Goal: Task Accomplishment & Management: Complete application form

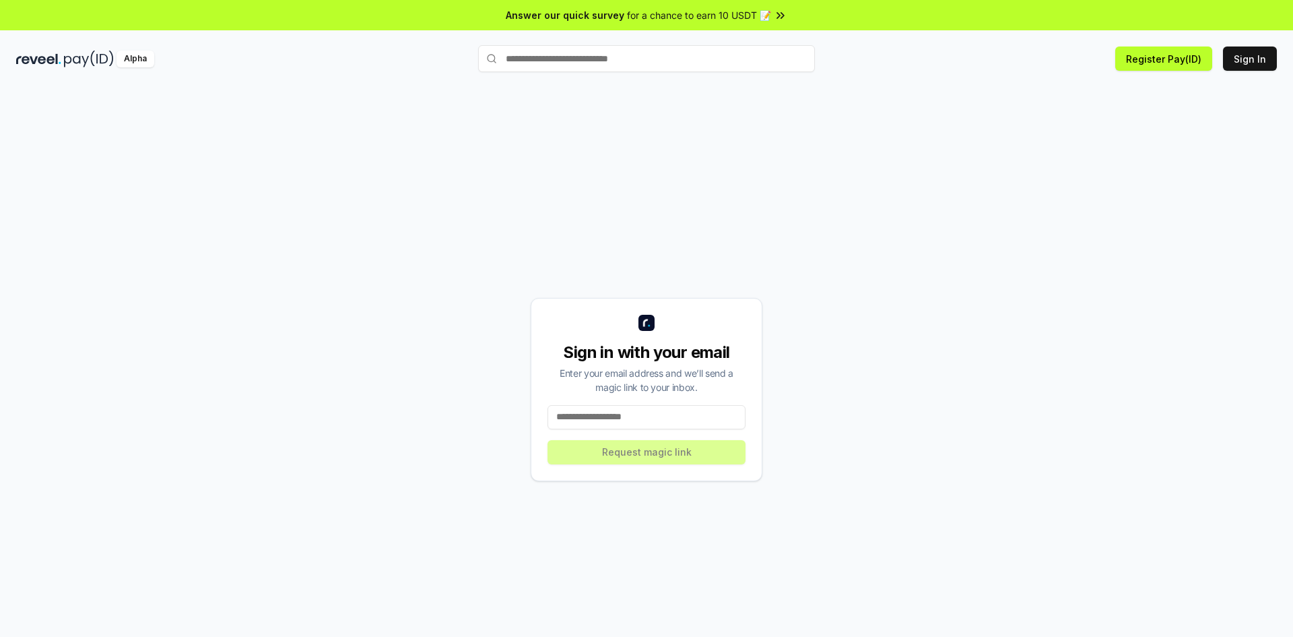
click at [567, 420] on input at bounding box center [647, 417] width 198 height 24
type input "**********"
click at [612, 456] on button "Request magic link" at bounding box center [647, 452] width 198 height 24
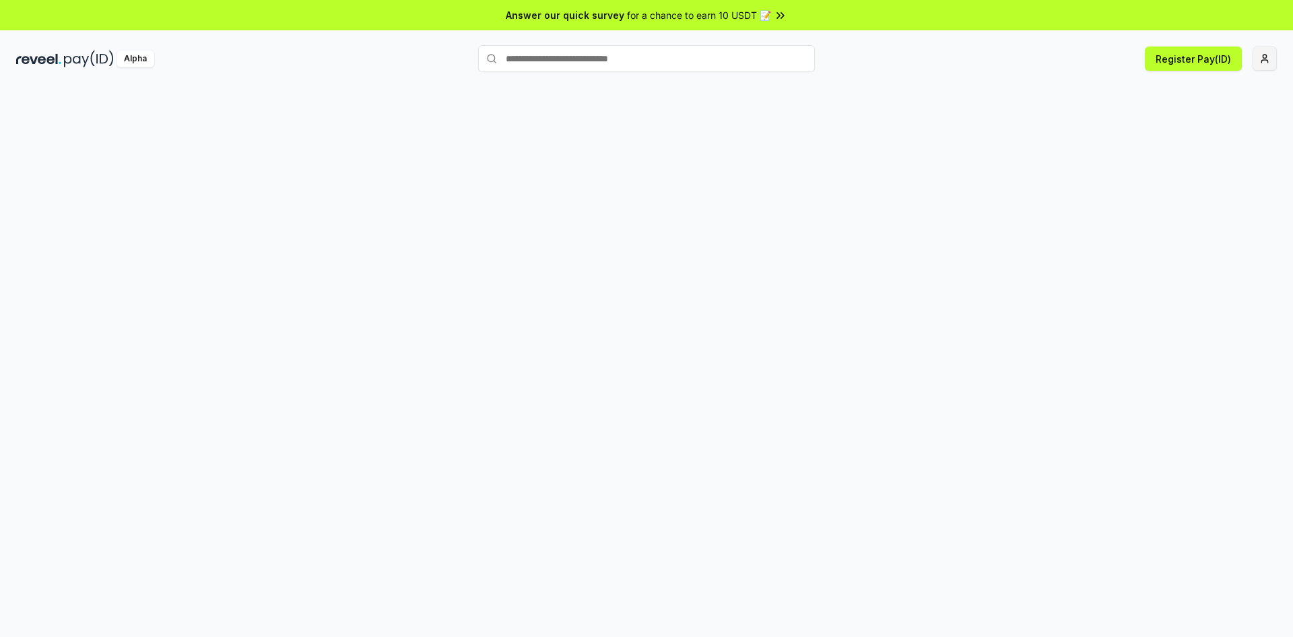
click at [1264, 62] on html "Answer our quick survey for a chance to earn 10 USDT 📝 Alpha Register Pay(ID)" at bounding box center [646, 318] width 1293 height 637
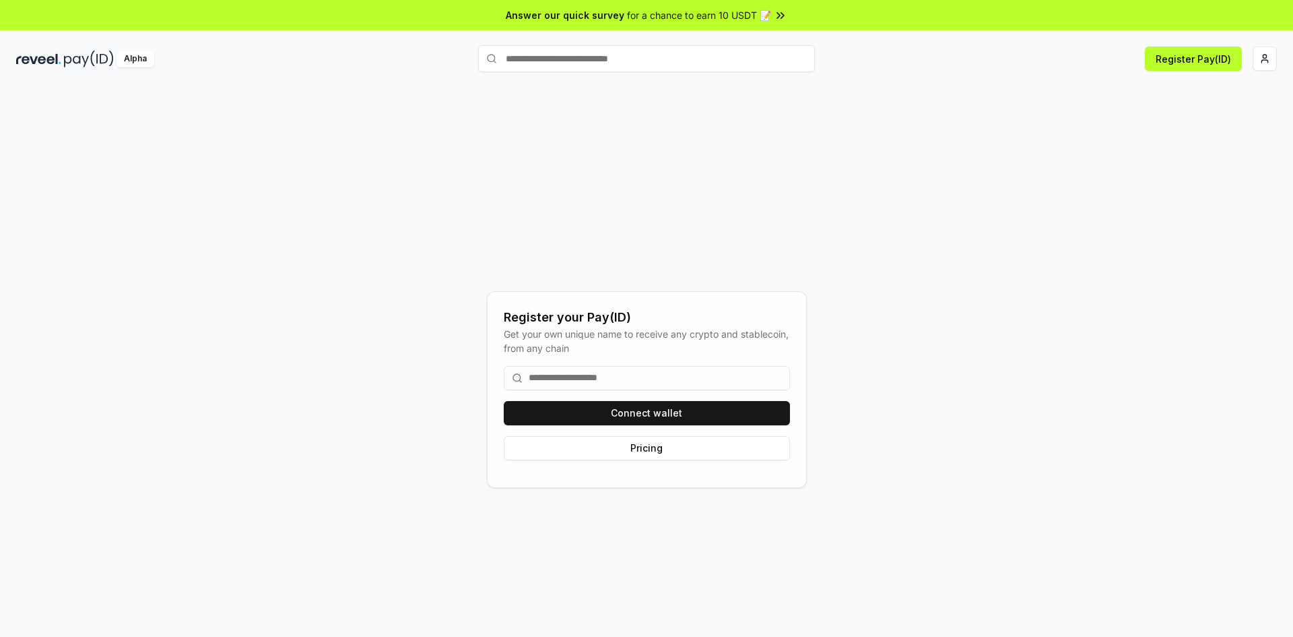
click at [582, 383] on input at bounding box center [647, 378] width 286 height 24
click at [618, 416] on button "Connect wallet" at bounding box center [647, 413] width 286 height 24
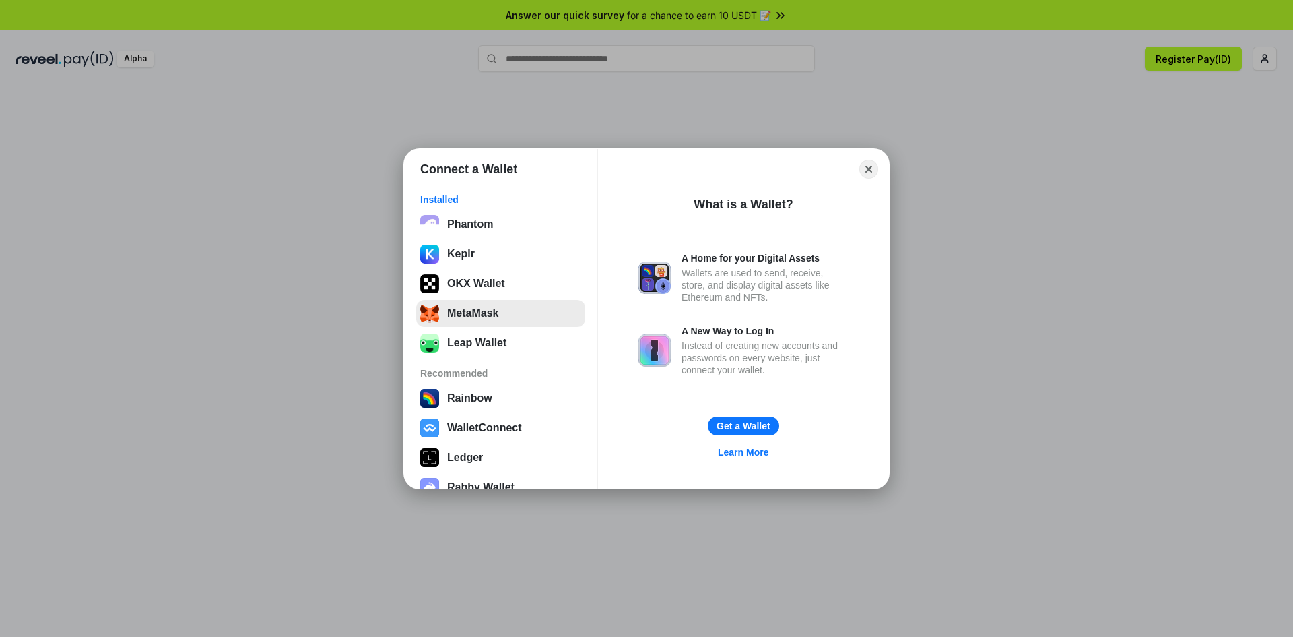
click at [519, 319] on button "MetaMask" at bounding box center [500, 313] width 169 height 27
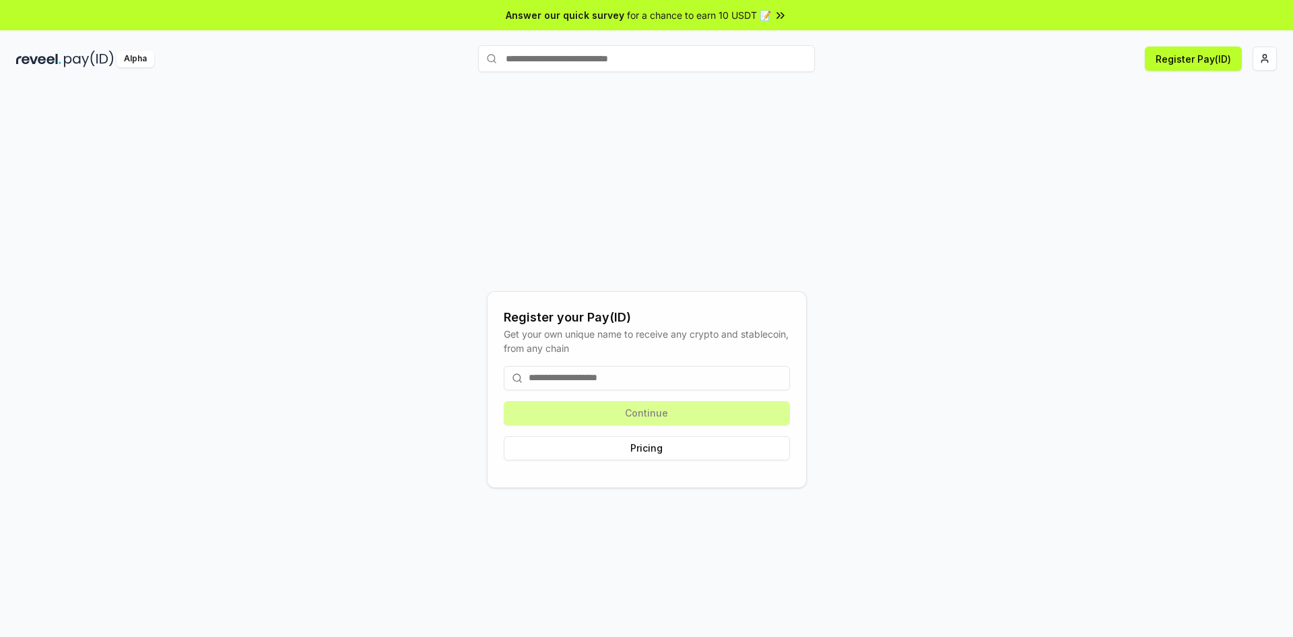
click at [600, 383] on input at bounding box center [647, 378] width 286 height 24
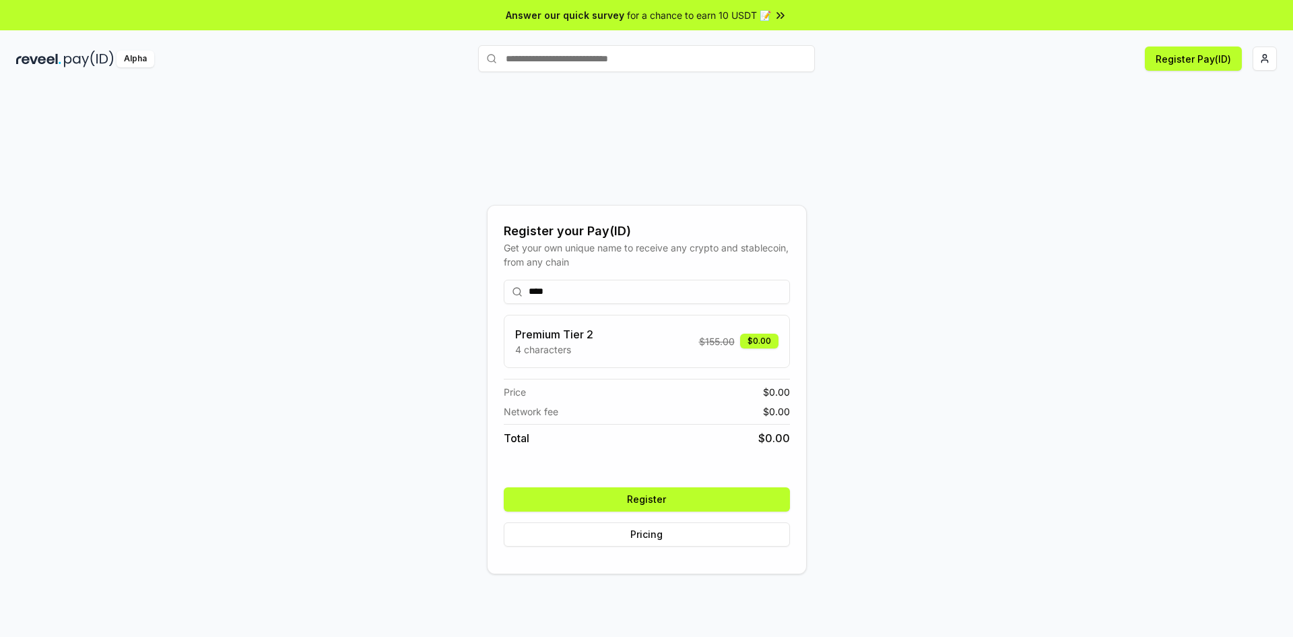
type input "****"
click at [657, 508] on button "Register" at bounding box center [647, 499] width 286 height 24
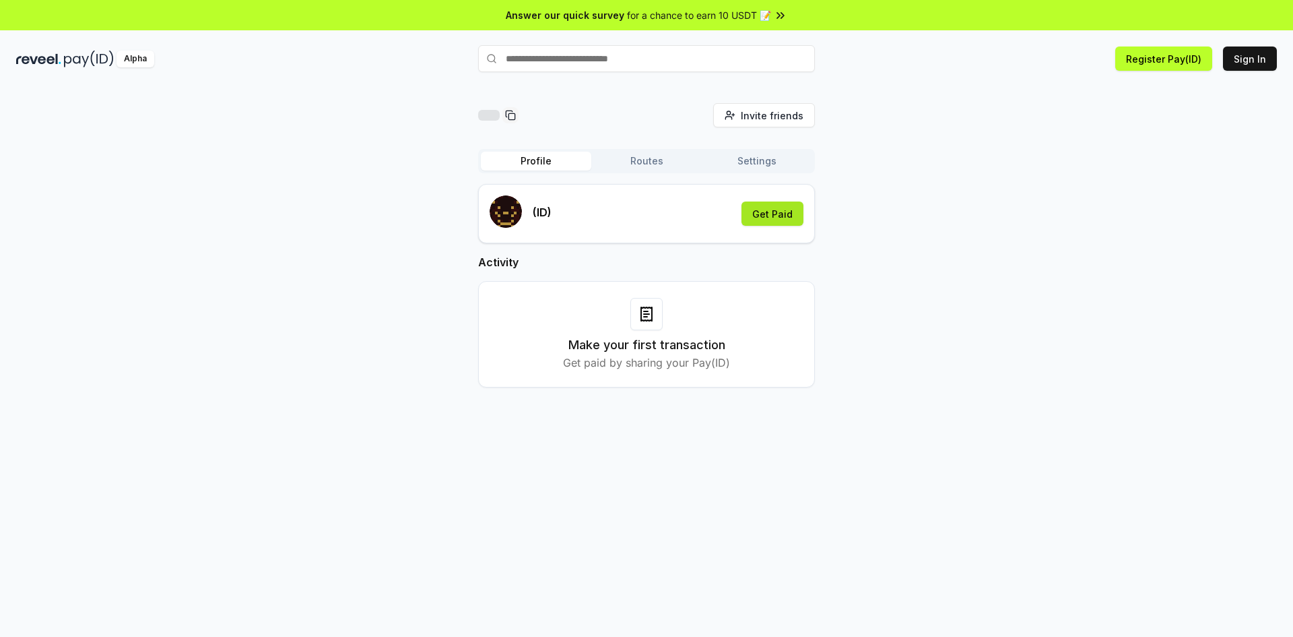
click at [777, 212] on button "Get Paid" at bounding box center [773, 213] width 62 height 24
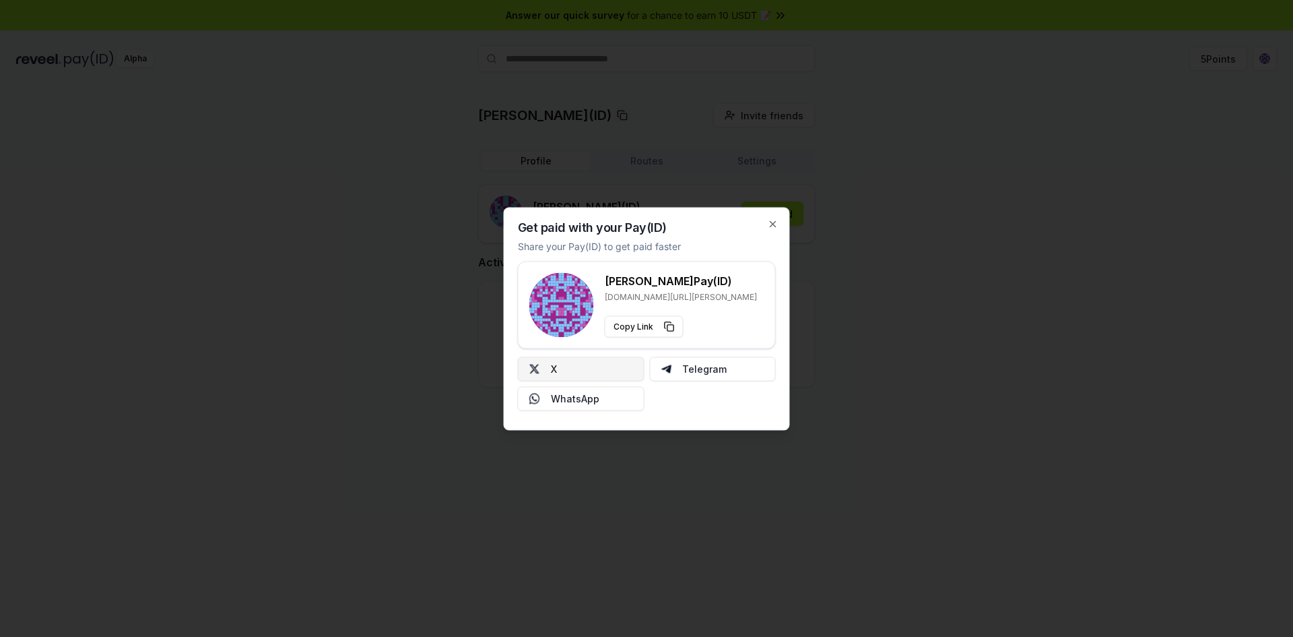
click at [613, 369] on button "X" at bounding box center [581, 368] width 127 height 24
click at [774, 216] on div "Get paid with your Pay(ID) Share your Pay(ID) to get paid faster vann Pay(ID) r…" at bounding box center [647, 318] width 286 height 223
click at [775, 222] on icon "button" at bounding box center [773, 223] width 11 height 11
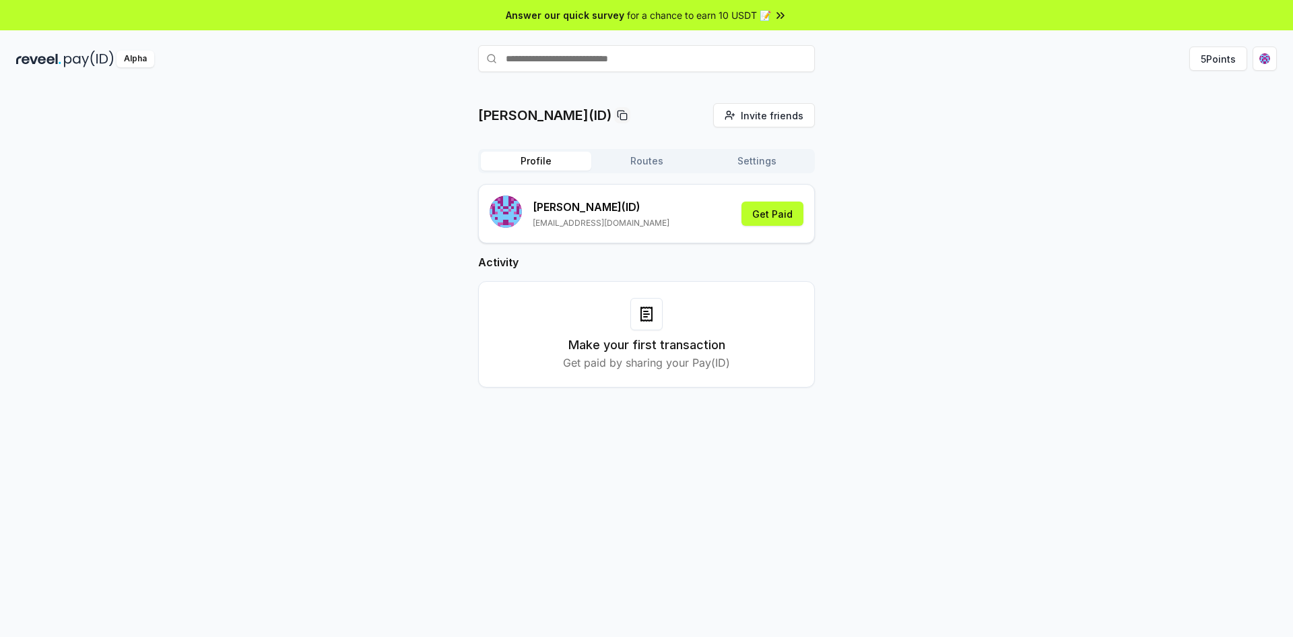
click at [645, 166] on button "Routes" at bounding box center [646, 161] width 110 height 19
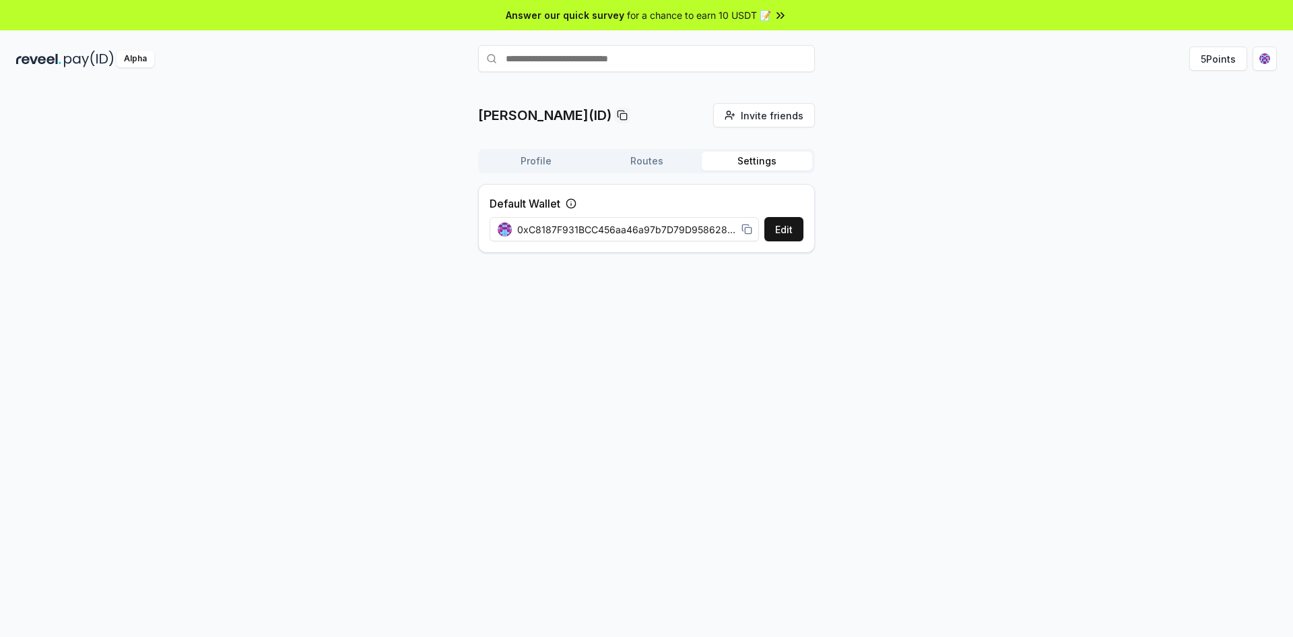
click at [760, 161] on button "Settings" at bounding box center [757, 161] width 110 height 19
click at [540, 164] on button "Profile" at bounding box center [536, 161] width 110 height 19
